Goal: Task Accomplishment & Management: Use online tool/utility

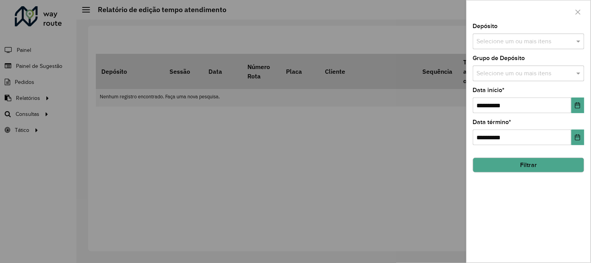
click at [403, 53] on div at bounding box center [295, 131] width 591 height 263
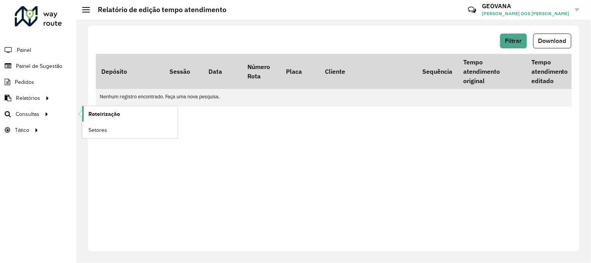
click at [108, 110] on span "Roteirização" at bounding box center [104, 114] width 32 height 8
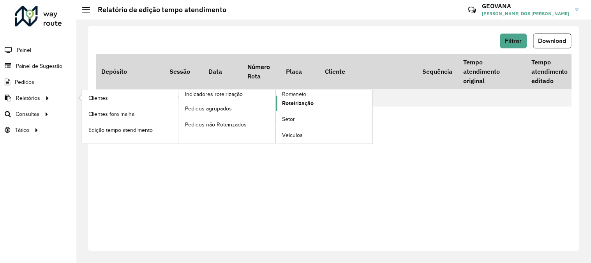
click at [296, 99] on span "Roteirização" at bounding box center [298, 103] width 32 height 8
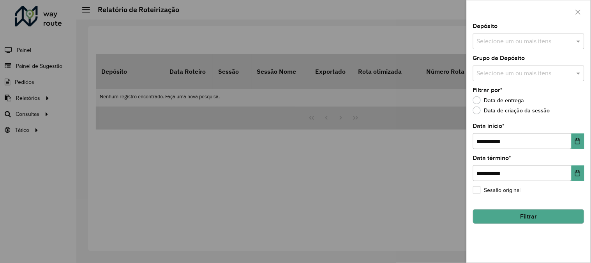
click at [505, 45] on input "text" at bounding box center [525, 41] width 100 height 9
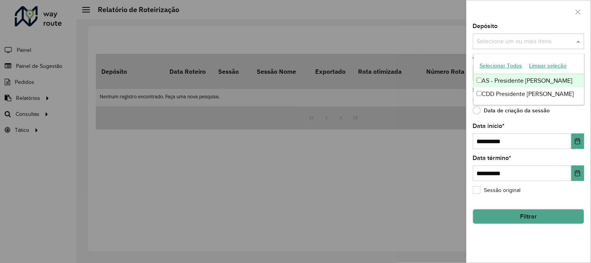
click at [501, 64] on button "Selecionar Todos" at bounding box center [501, 66] width 49 height 12
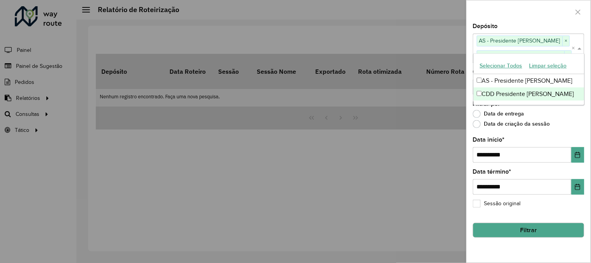
click at [563, 113] on div "Data de entrega" at bounding box center [528, 115] width 111 height 9
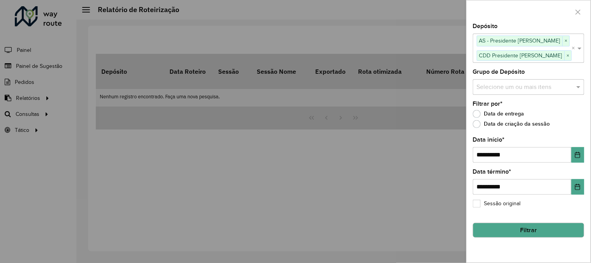
click at [511, 87] on input "text" at bounding box center [525, 86] width 100 height 9
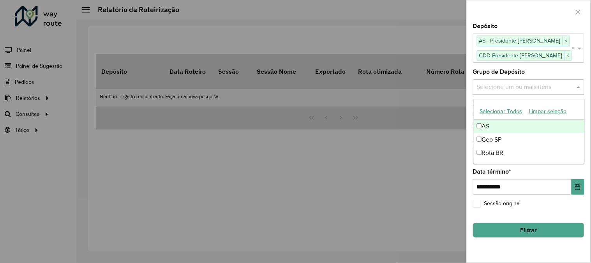
click at [504, 112] on button "Selecionar Todos" at bounding box center [501, 111] width 49 height 12
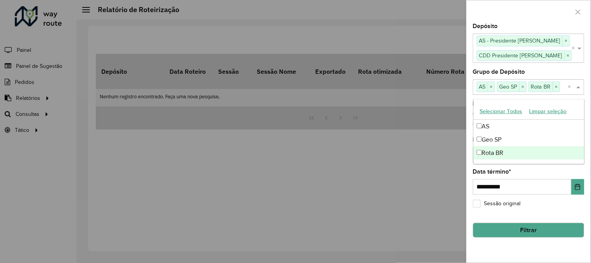
click at [509, 242] on div "**********" at bounding box center [529, 142] width 124 height 239
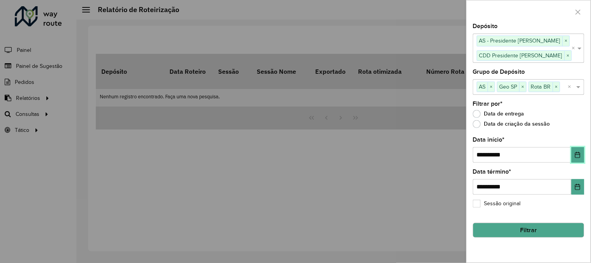
click at [578, 155] on icon "Choose Date" at bounding box center [578, 155] width 6 height 6
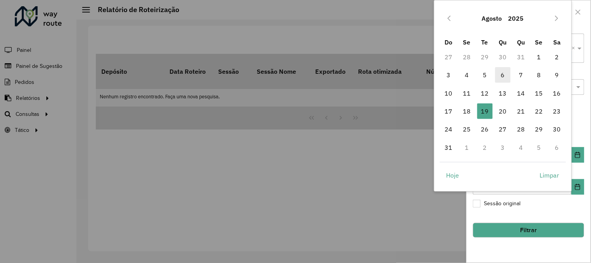
click at [504, 74] on span "6" at bounding box center [503, 75] width 16 height 16
type input "**********"
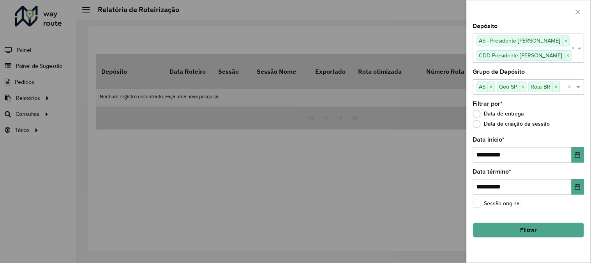
click at [518, 227] on button "Filtrar" at bounding box center [528, 230] width 111 height 15
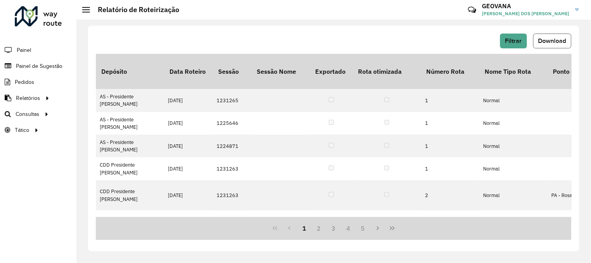
click at [558, 44] on span "Download" at bounding box center [553, 40] width 28 height 7
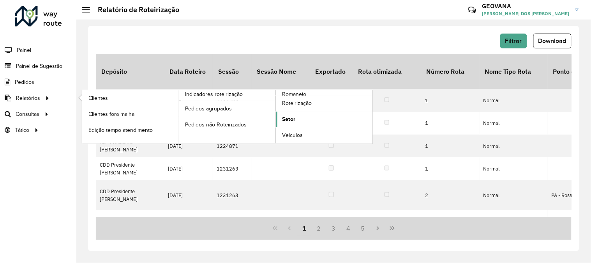
click at [290, 118] on span "Setor" at bounding box center [288, 119] width 13 height 8
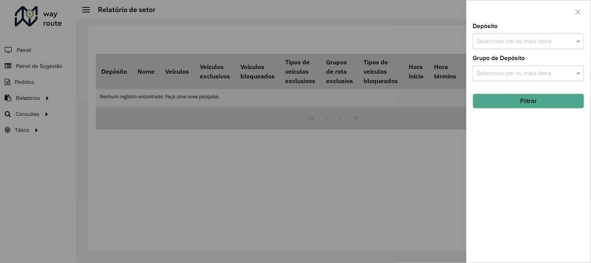
click at [520, 101] on button "Filtrar" at bounding box center [528, 101] width 111 height 15
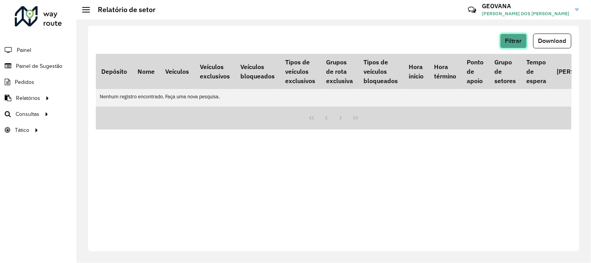
click at [511, 43] on span "Filtrar" at bounding box center [513, 40] width 17 height 7
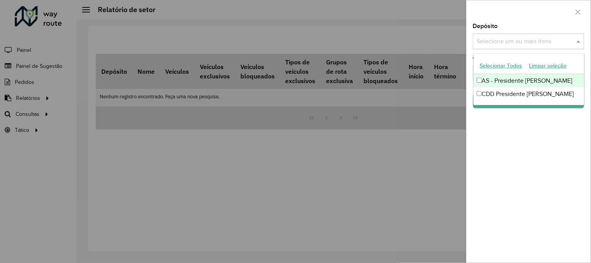
click at [513, 44] on input "text" at bounding box center [525, 41] width 100 height 9
click at [505, 64] on button "Selecionar Todos" at bounding box center [501, 66] width 49 height 12
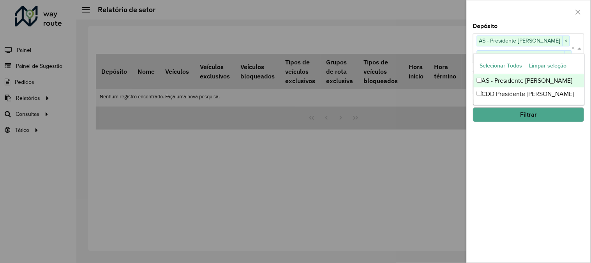
click at [489, 152] on div "Depósito Selecione um ou mais itens AS - Presidente [PERSON_NAME] × CDD Preside…" at bounding box center [529, 142] width 124 height 239
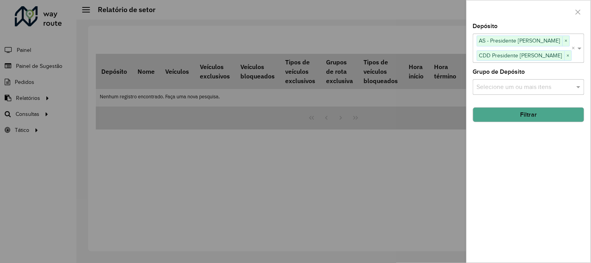
click at [502, 83] on input "text" at bounding box center [525, 86] width 100 height 9
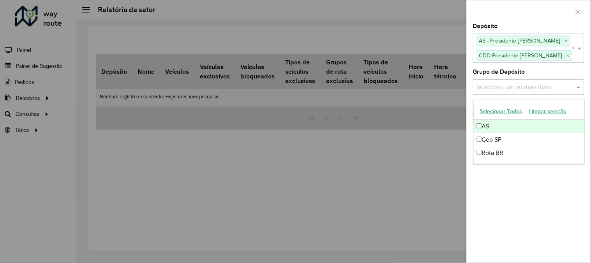
click at [499, 108] on button "Selecionar Todos" at bounding box center [501, 111] width 49 height 12
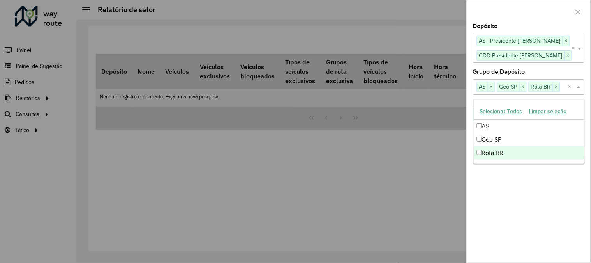
click at [487, 187] on div "Depósito Selecione um ou mais itens AS - Presidente [PERSON_NAME] × CDD Preside…" at bounding box center [529, 142] width 124 height 239
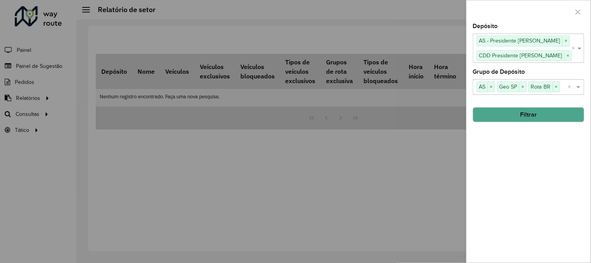
click at [514, 117] on button "Filtrar" at bounding box center [528, 114] width 111 height 15
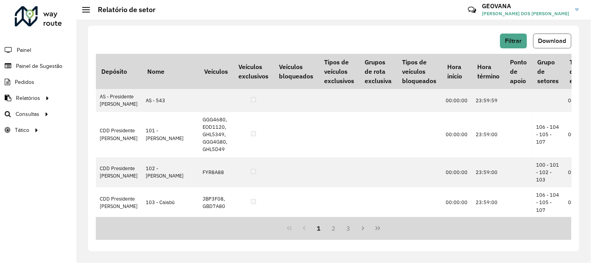
click at [548, 39] on span "Download" at bounding box center [553, 40] width 28 height 7
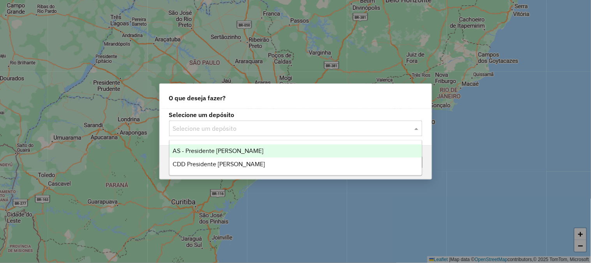
click at [228, 134] on div "Selecione um depósito" at bounding box center [295, 128] width 253 height 16
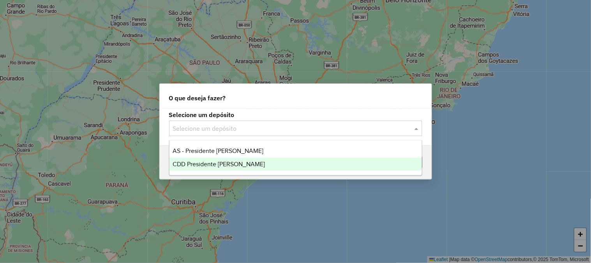
click at [211, 161] on span "CDD Presidente [PERSON_NAME]" at bounding box center [219, 164] width 92 height 7
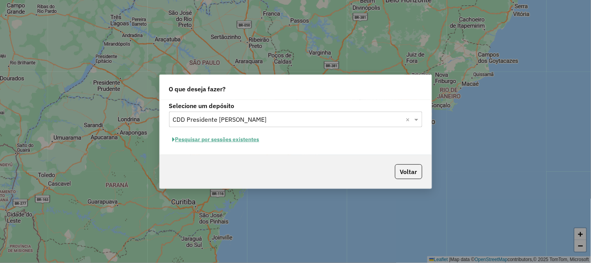
click at [231, 137] on button "Pesquisar por sessões existentes" at bounding box center [216, 139] width 94 height 12
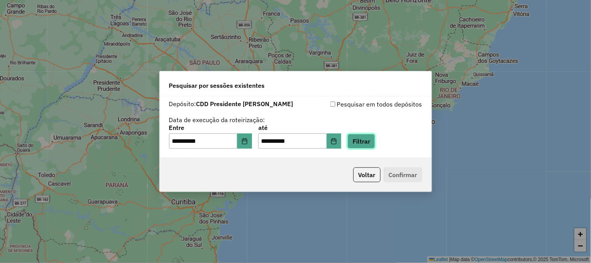
click at [375, 145] on button "Filtrar" at bounding box center [362, 141] width 28 height 15
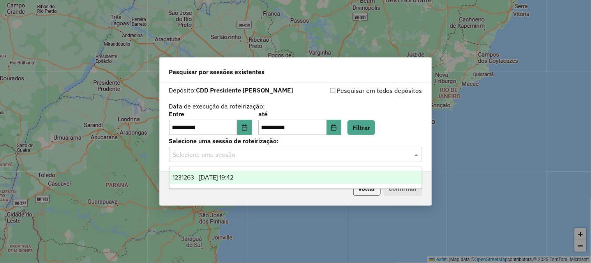
click at [177, 151] on input "text" at bounding box center [288, 154] width 230 height 9
click at [196, 180] on div "1231263 - 19/08/2025 19:42" at bounding box center [296, 177] width 253 height 13
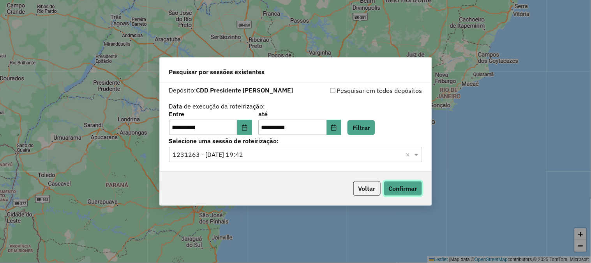
click at [399, 189] on button "Confirmar" at bounding box center [403, 188] width 39 height 15
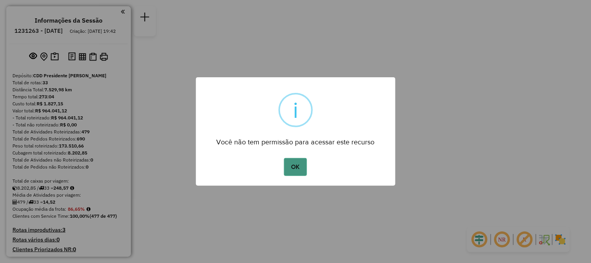
click at [296, 166] on button "OK" at bounding box center [295, 167] width 23 height 18
